Goal: Transaction & Acquisition: Purchase product/service

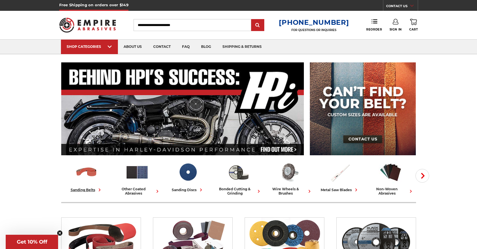
click at [85, 189] on div "sanding belts" at bounding box center [87, 190] width 32 height 6
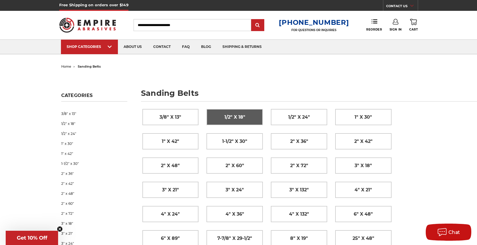
click at [236, 116] on span "1/2" x 18"" at bounding box center [235, 117] width 21 height 10
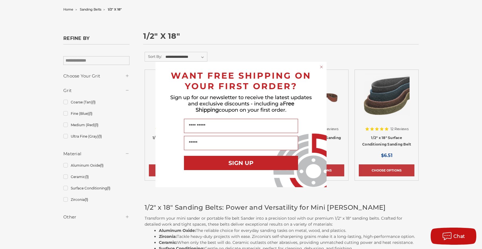
click at [321, 67] on circle "Close dialog" at bounding box center [321, 66] width 5 height 5
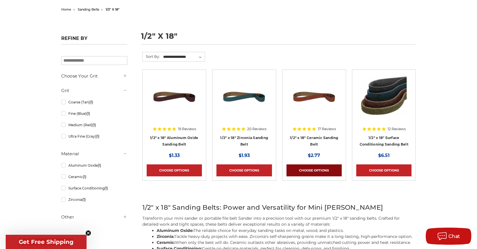
click at [314, 169] on link "Choose Options" at bounding box center [314, 170] width 55 height 12
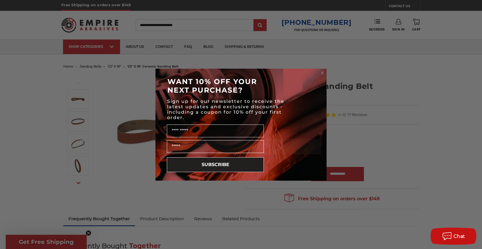
click at [321, 72] on circle "Close dialog" at bounding box center [321, 72] width 5 height 5
